Goal: Check status: Check status

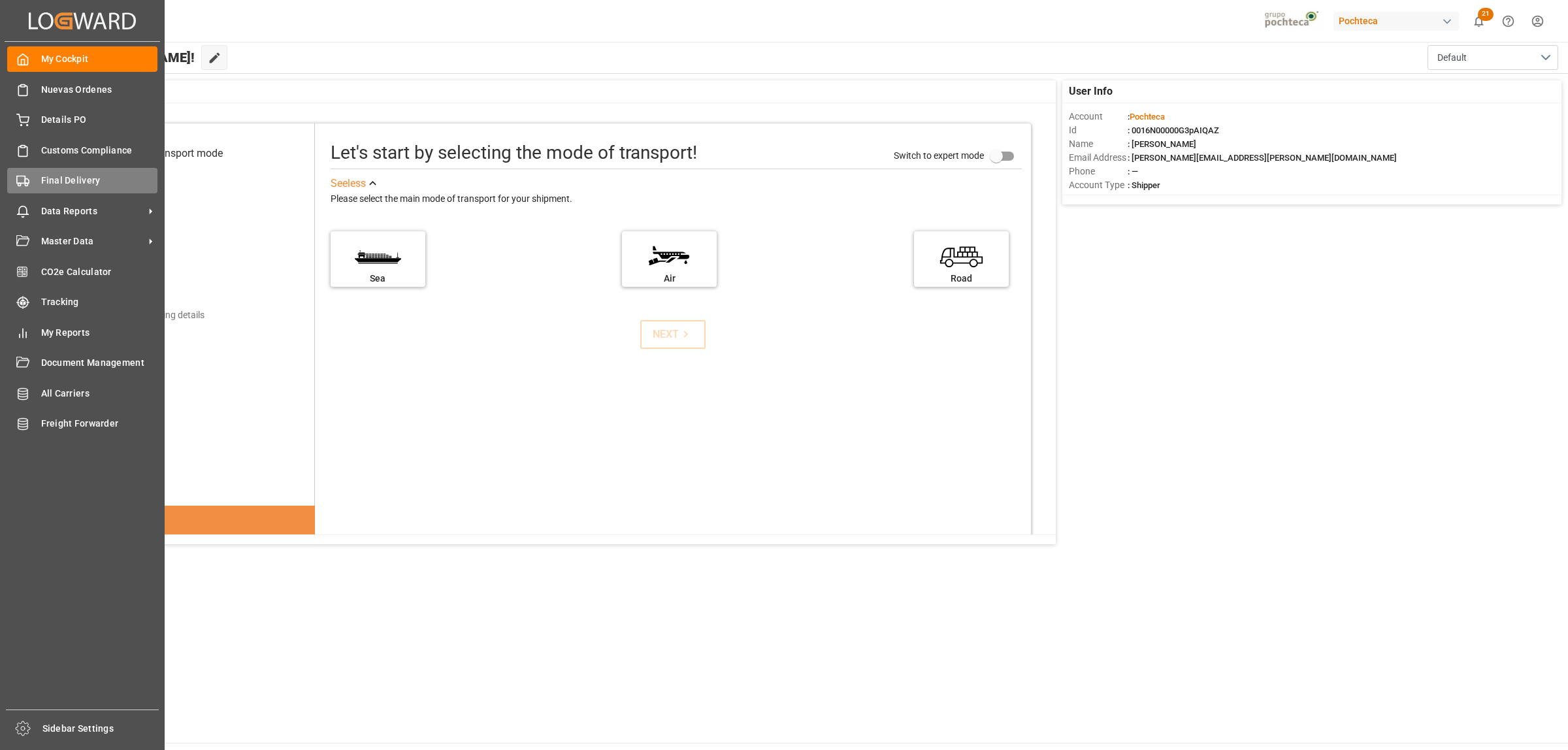
click at [36, 185] on div "Final Delivery Final Delivery" at bounding box center [83, 180] width 151 height 25
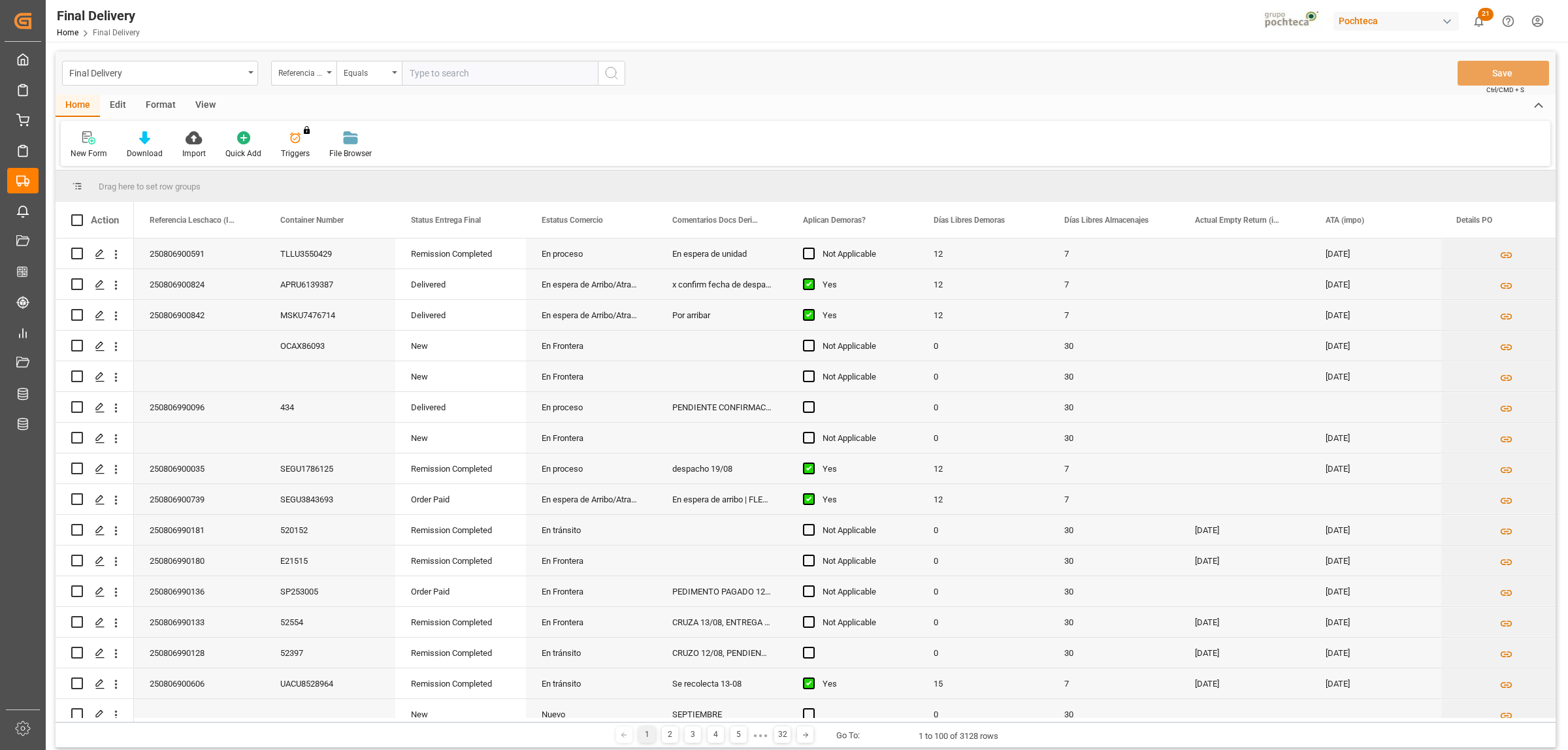
click at [171, 105] on div "Format" at bounding box center [160, 106] width 49 height 22
click at [194, 104] on div "View" at bounding box center [205, 106] width 40 height 22
click at [152, 141] on icon at bounding box center [149, 138] width 13 height 13
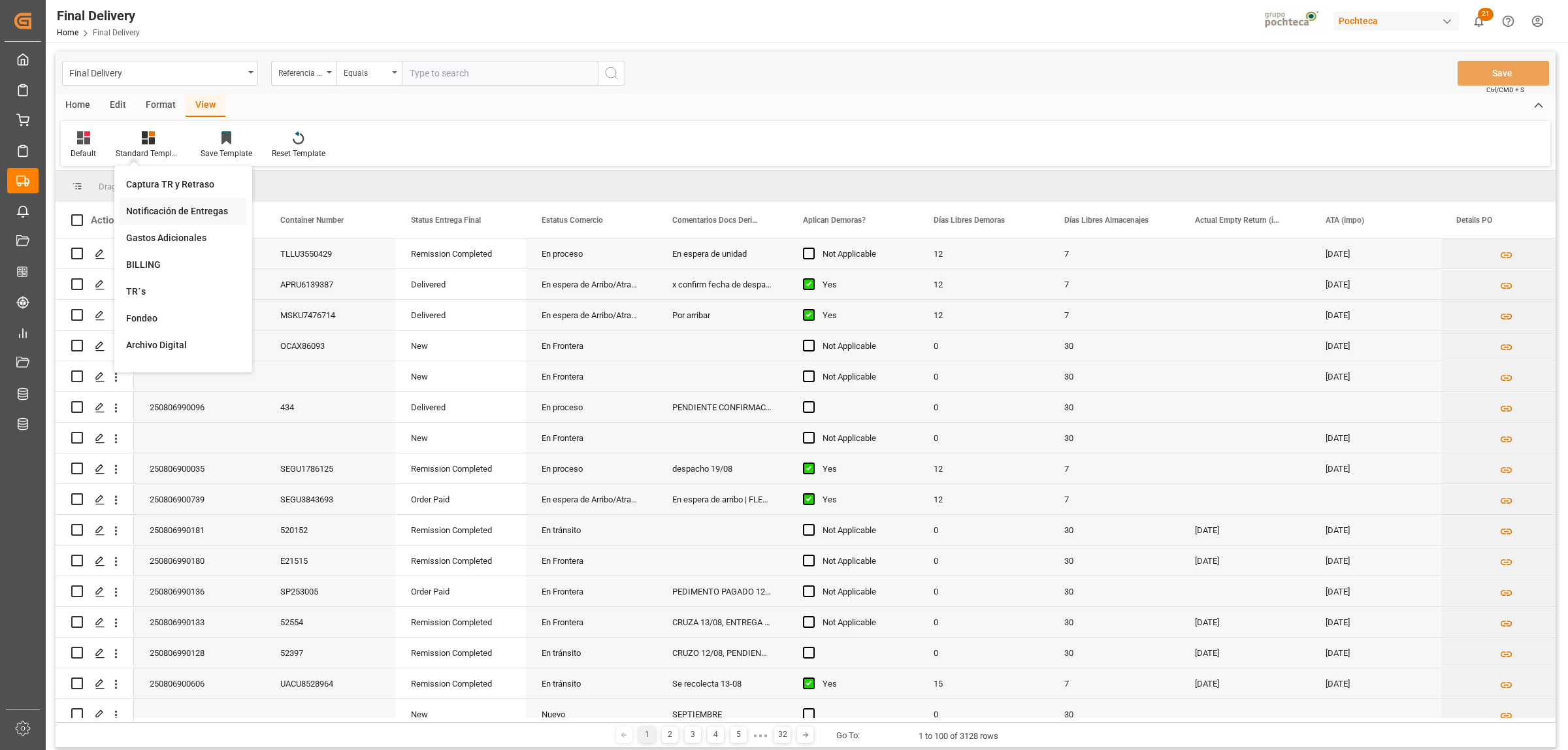
click at [165, 217] on div "Notificación de Entregas" at bounding box center [183, 211] width 114 height 14
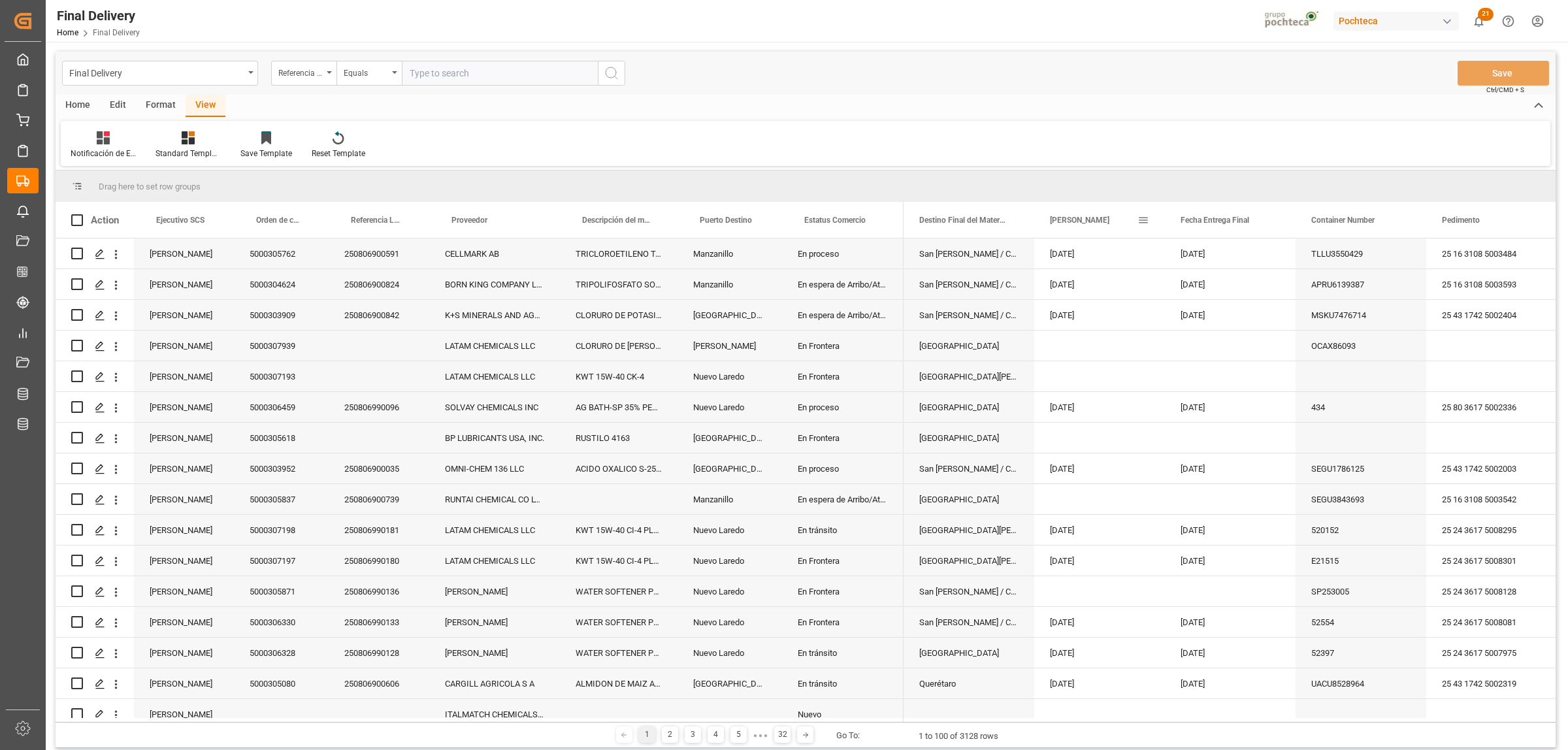
click at [1141, 217] on span at bounding box center [1143, 220] width 12 height 12
click at [1214, 228] on span "filter" at bounding box center [1213, 222] width 12 height 12
click at [1261, 284] on input "date" at bounding box center [1204, 291] width 128 height 26
type input "[DATE]"
click at [1220, 329] on button "Apply" at bounding box center [1220, 331] width 24 height 13
